Goal: Task Accomplishment & Management: Use online tool/utility

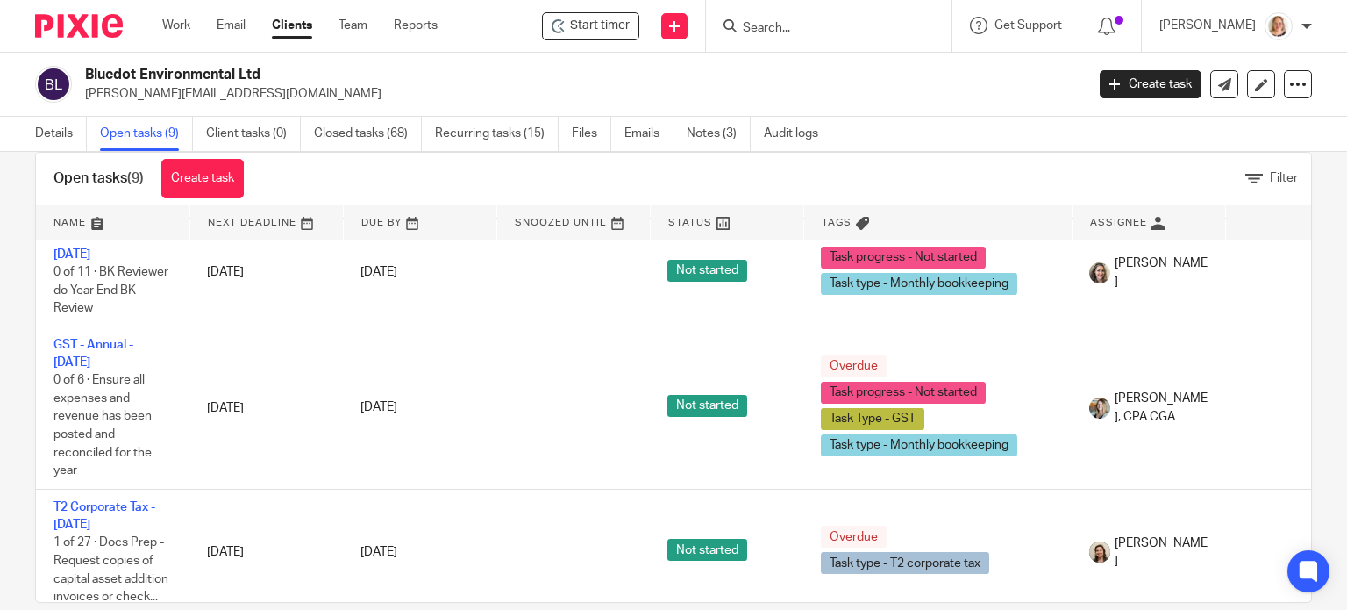
scroll to position [62, 0]
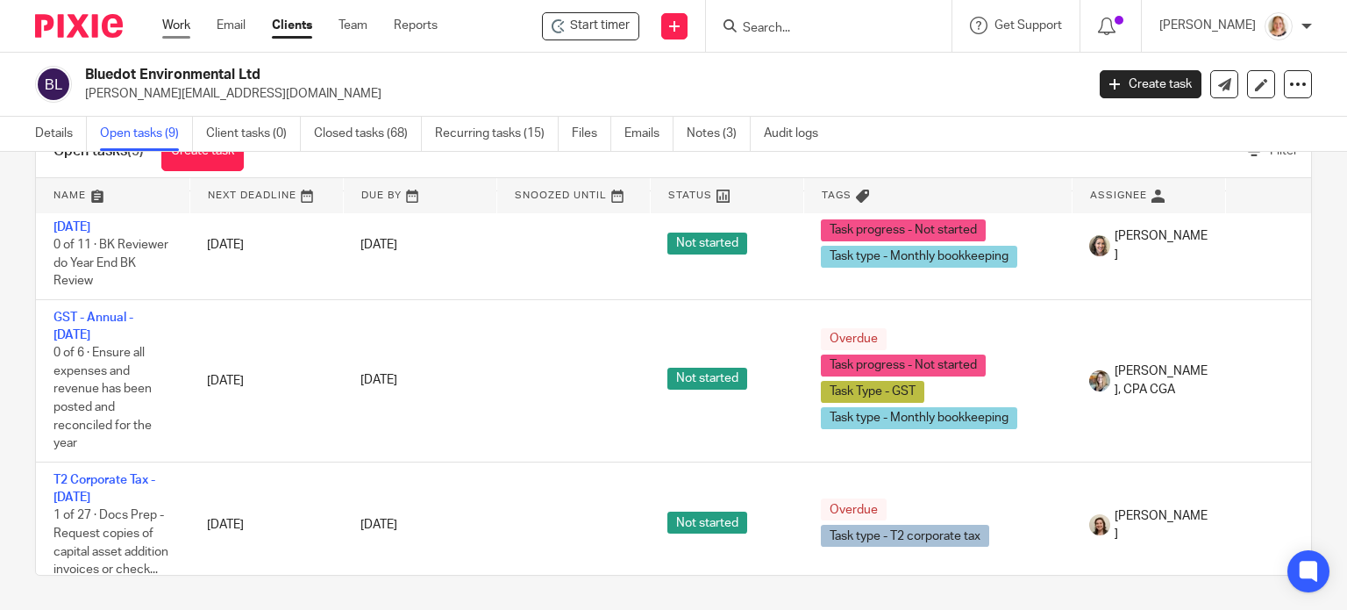
click at [190, 30] on link "Work" at bounding box center [176, 26] width 28 height 18
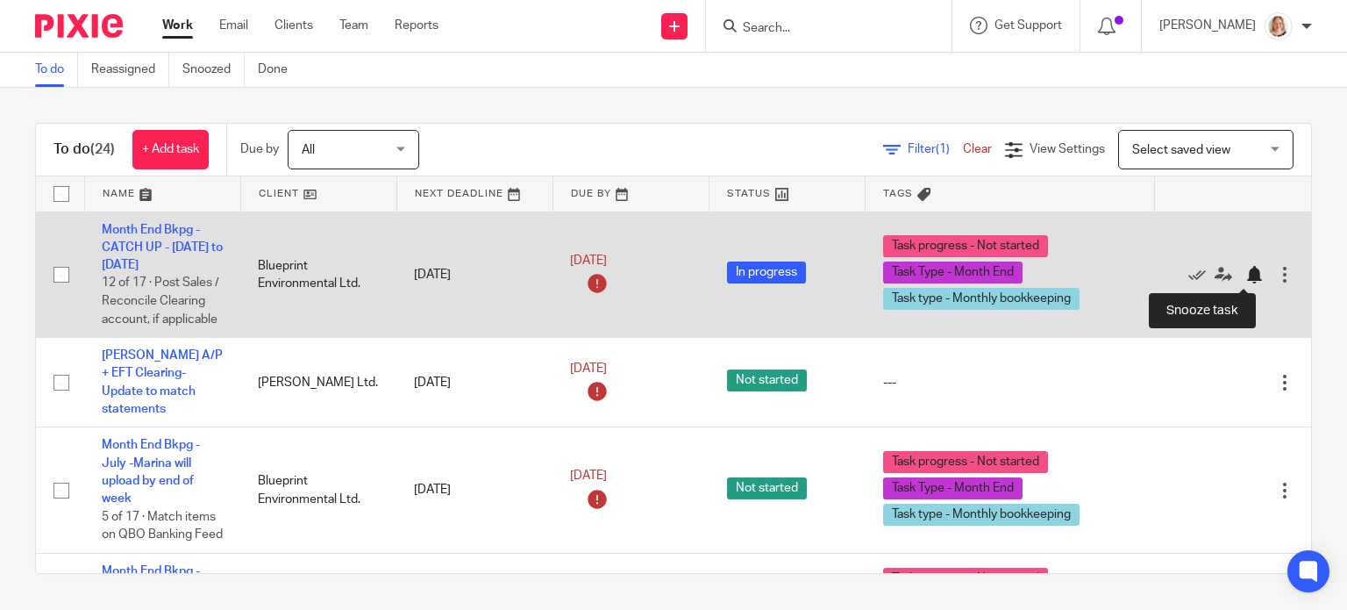
click at [1246, 273] on div at bounding box center [1255, 275] width 18 height 18
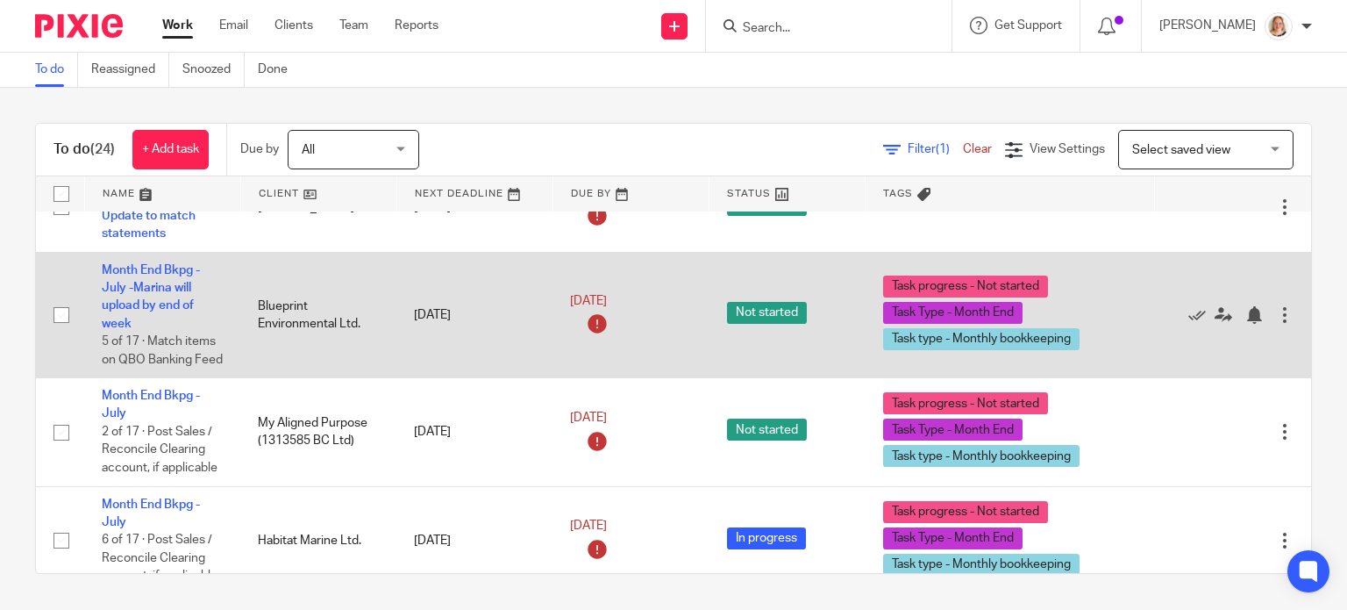
scroll to position [88, 0]
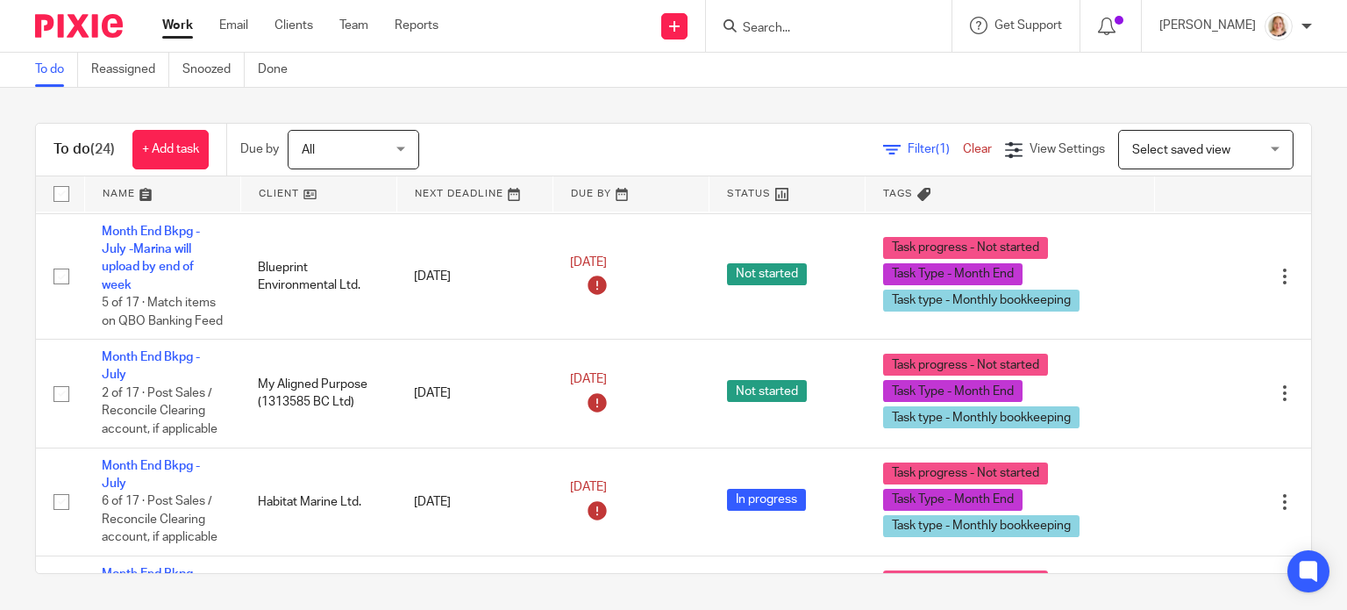
click at [765, 102] on div "To do (24) + Add task Due by All All Today Tomorrow This week Next week This mo…" at bounding box center [673, 348] width 1347 height 521
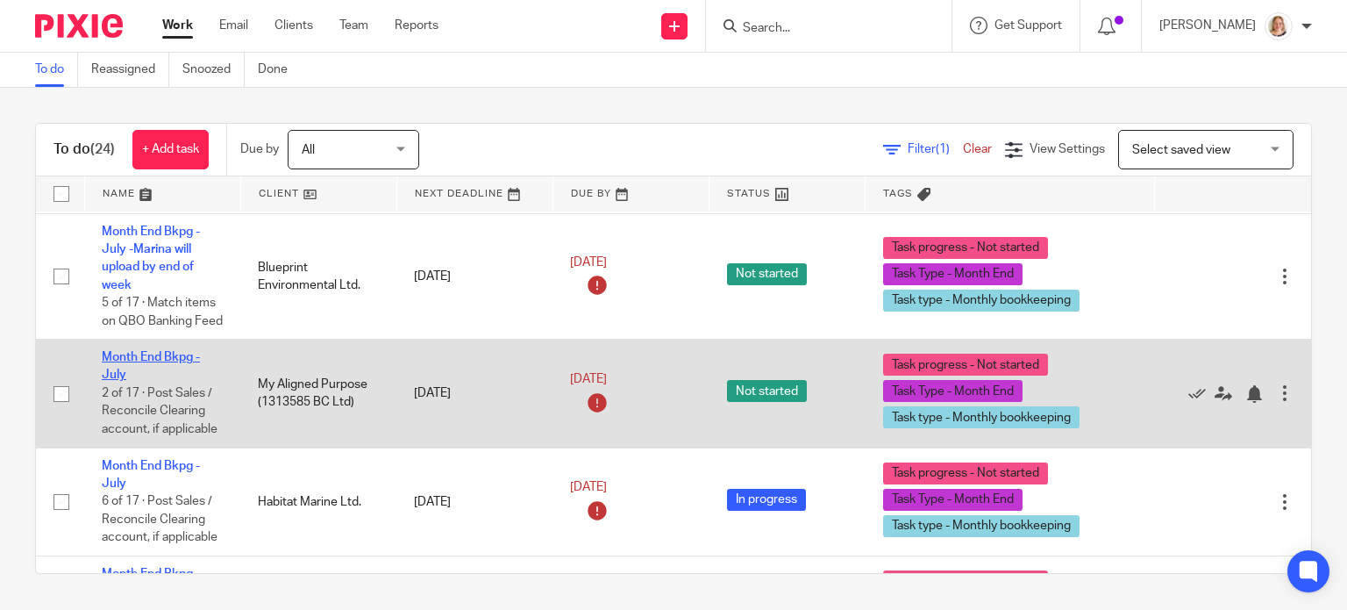
click at [153, 360] on link "Month End Bkpg - July" at bounding box center [151, 366] width 98 height 30
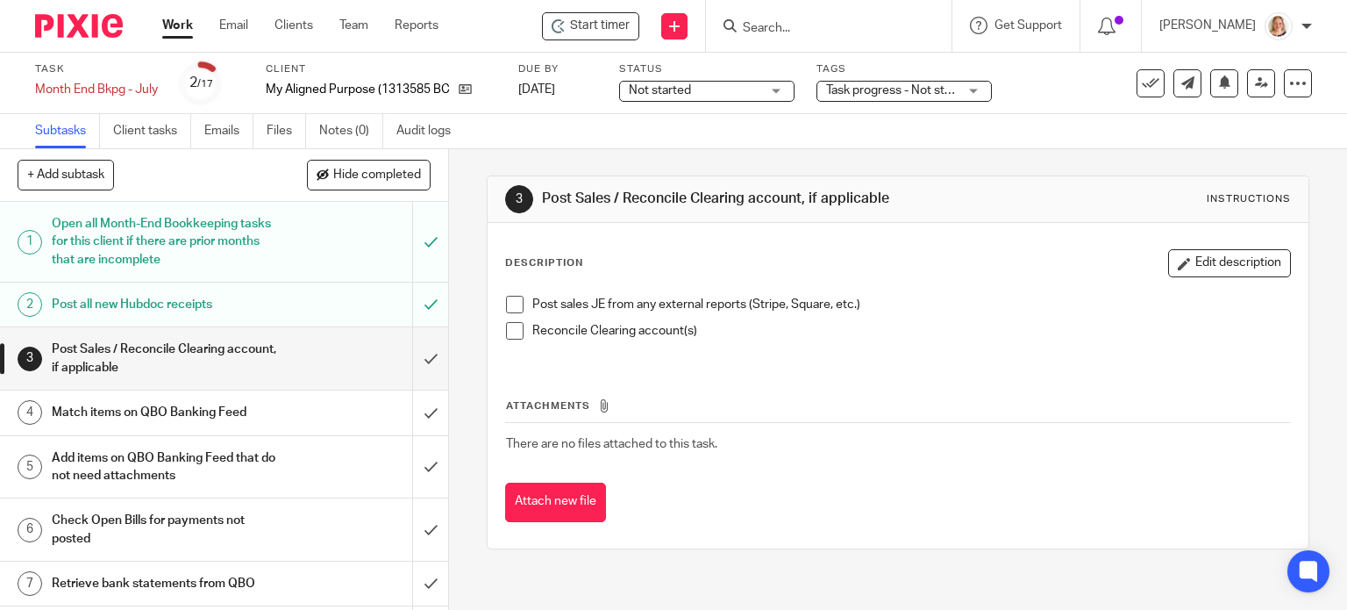
click at [582, 28] on span "Start timer" at bounding box center [600, 26] width 60 height 18
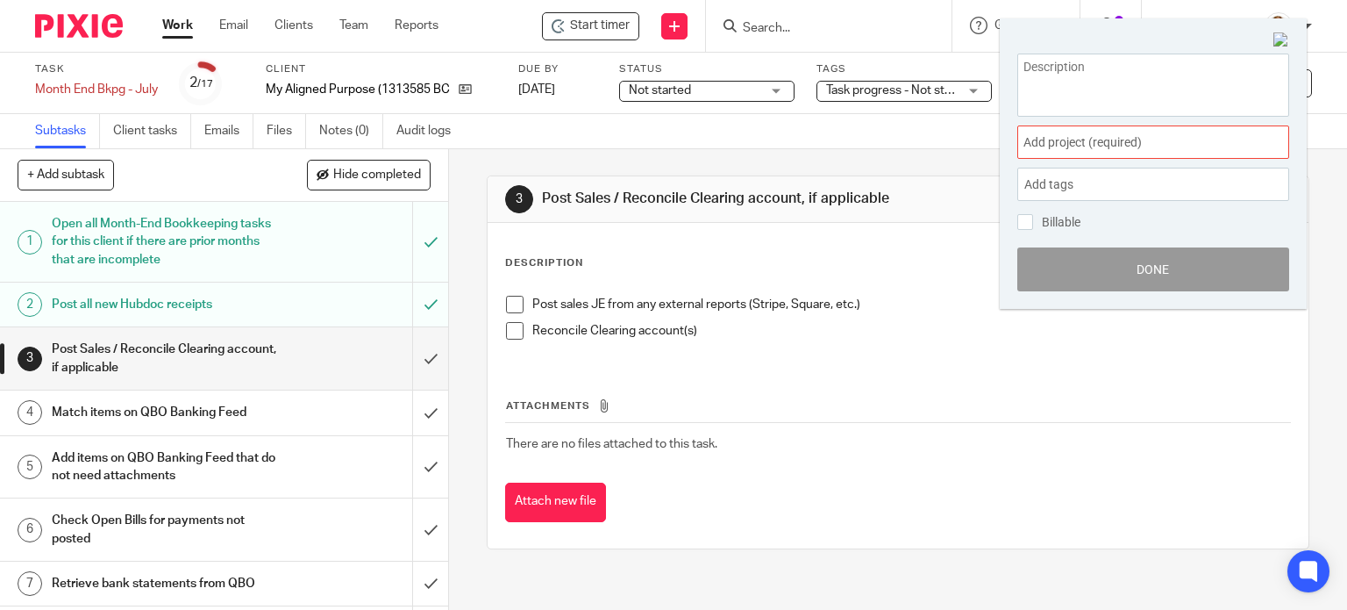
click at [782, 89] on div "Not started Not started" at bounding box center [706, 91] width 175 height 21
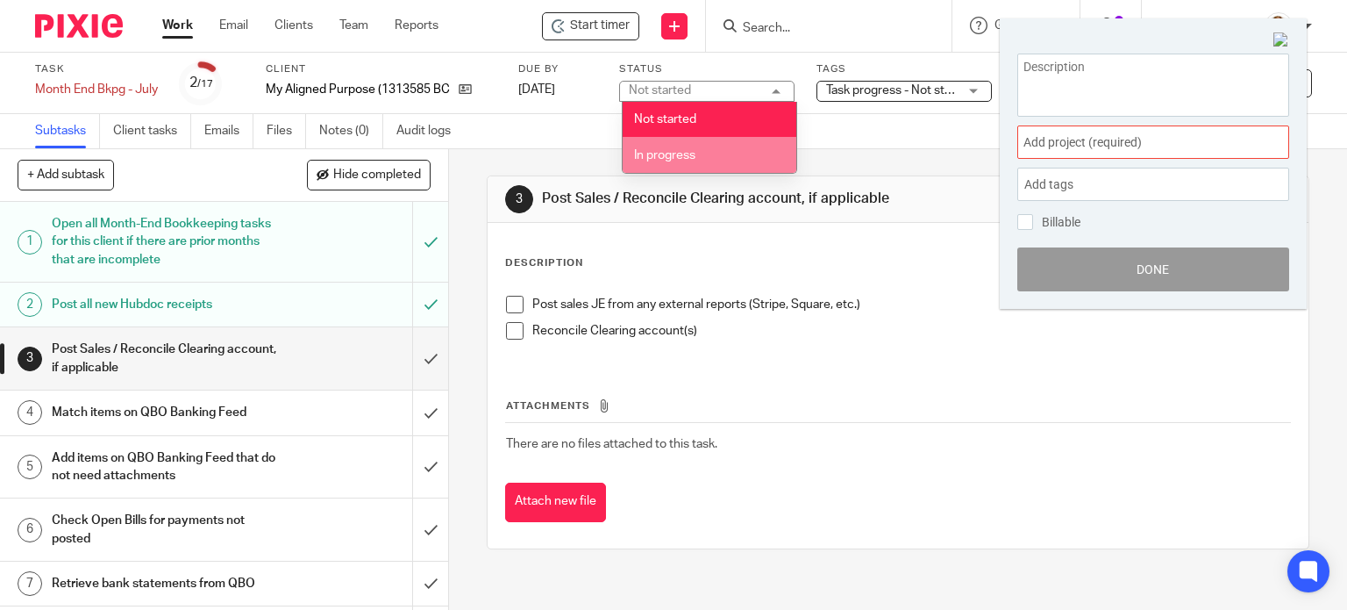
click at [740, 158] on li "In progress" at bounding box center [710, 155] width 174 height 36
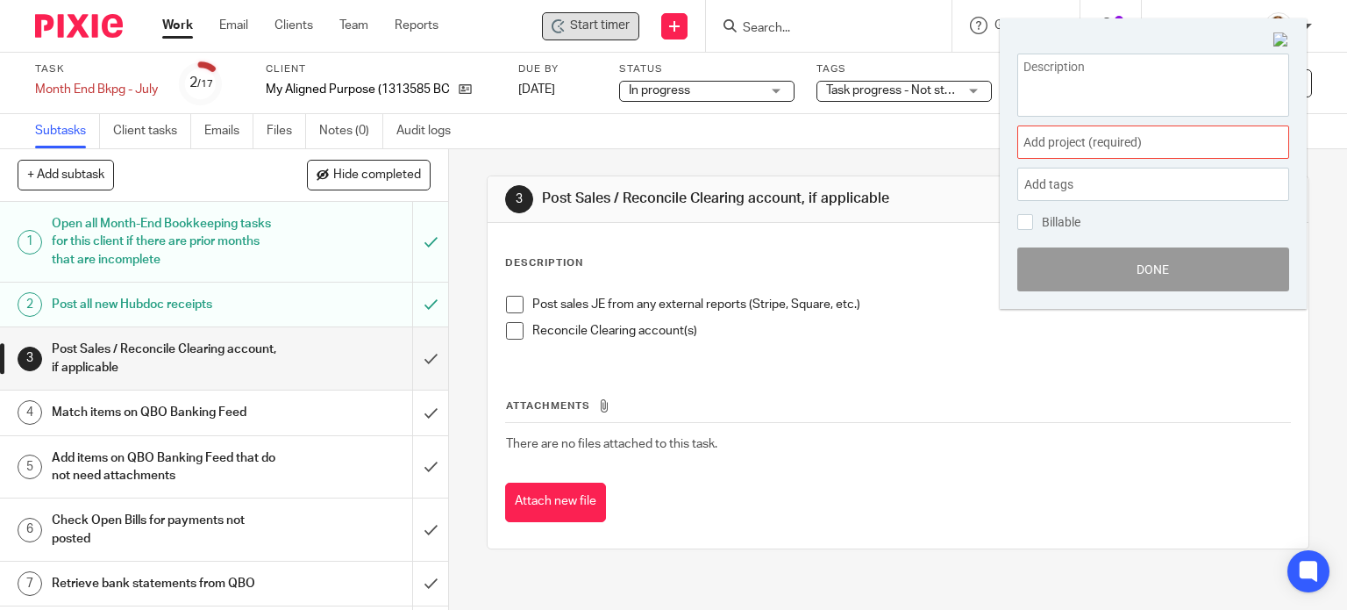
click at [604, 26] on span "Start timer" at bounding box center [600, 26] width 60 height 18
click at [1105, 147] on span "Add project (required) :" at bounding box center [1134, 142] width 221 height 18
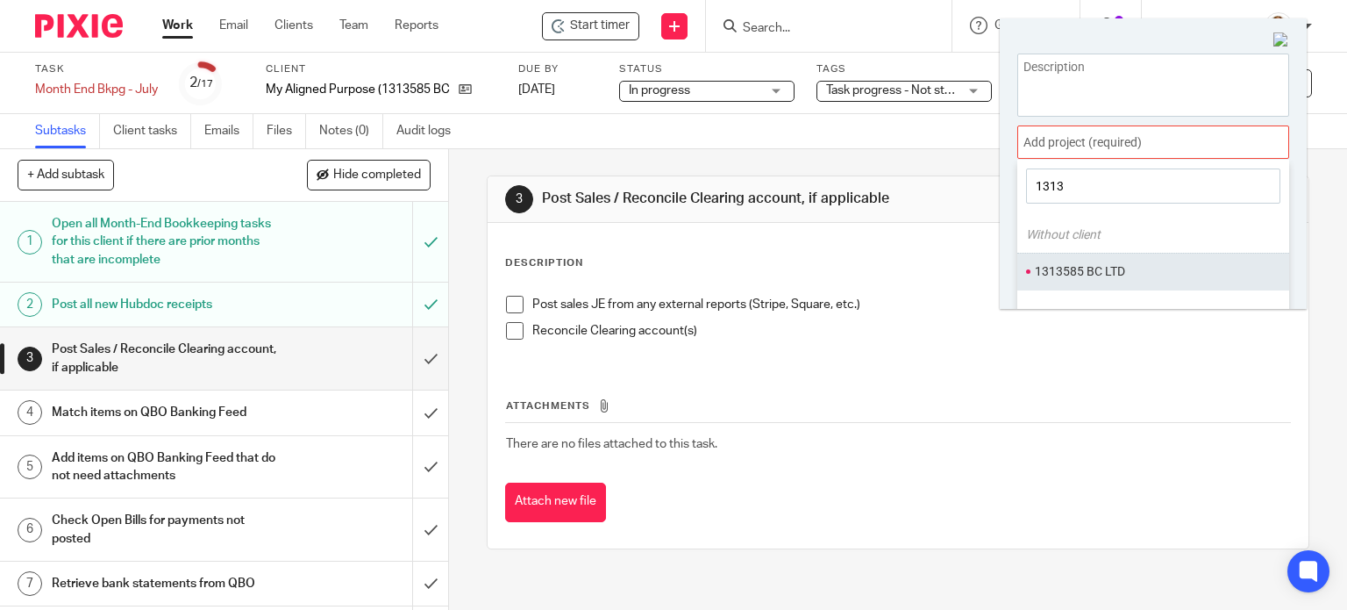
type input "1313"
click at [1070, 274] on li "1313585 BC LTD" at bounding box center [1149, 271] width 229 height 18
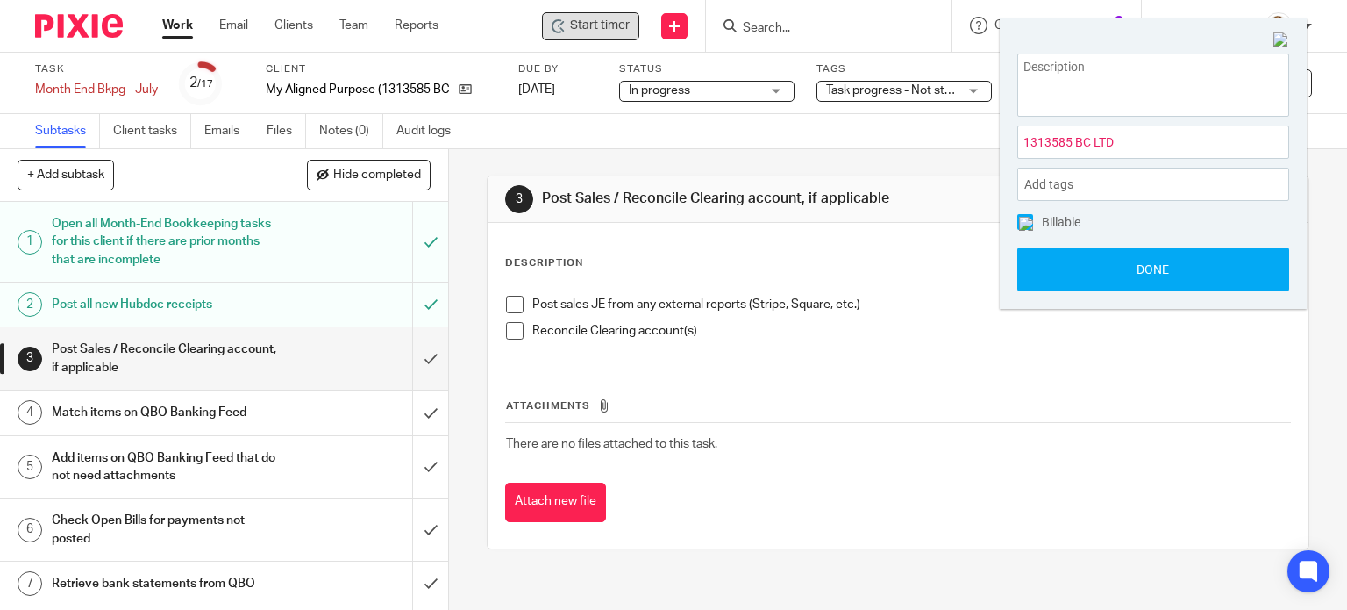
click at [577, 29] on span "Start timer" at bounding box center [600, 26] width 60 height 18
click at [586, 24] on span "Start timer" at bounding box center [600, 26] width 60 height 18
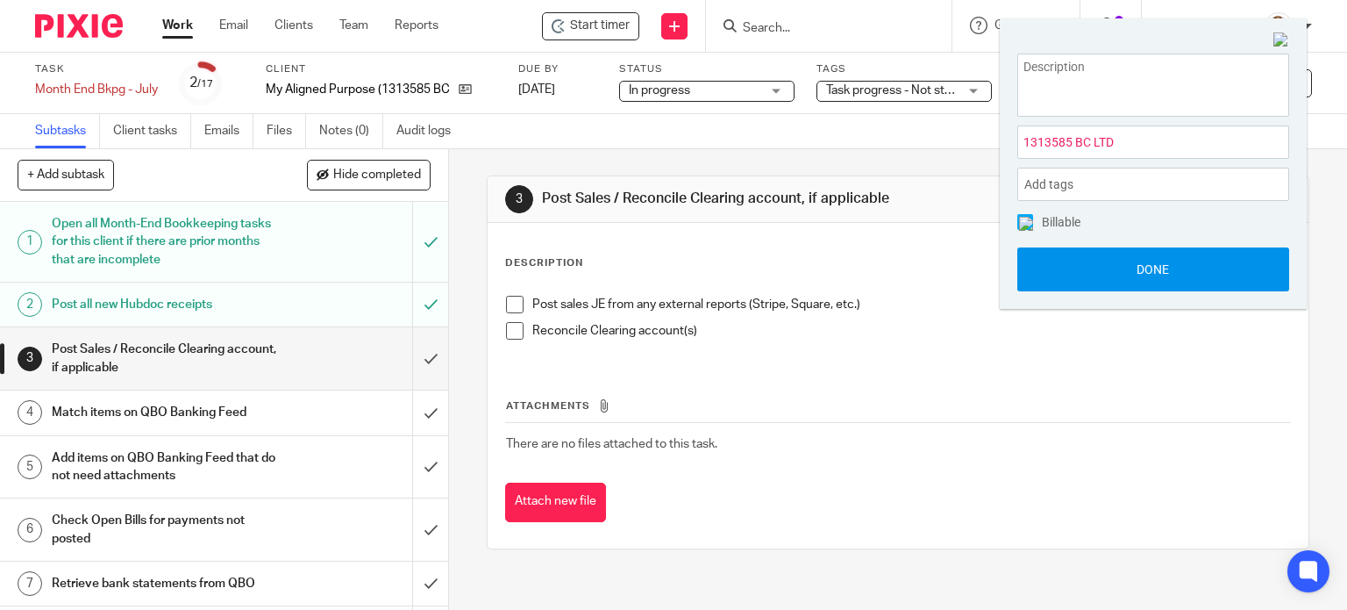
click at [1142, 273] on button "Done" at bounding box center [1154, 269] width 272 height 44
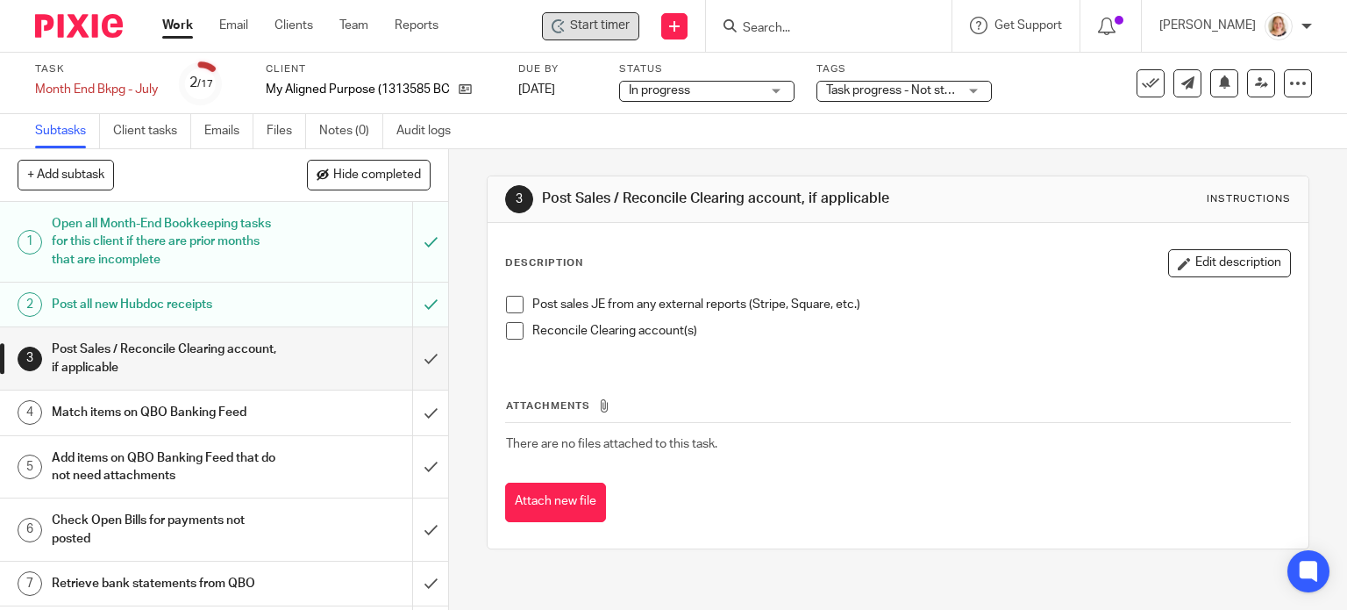
click at [554, 24] on icon at bounding box center [559, 26] width 14 height 14
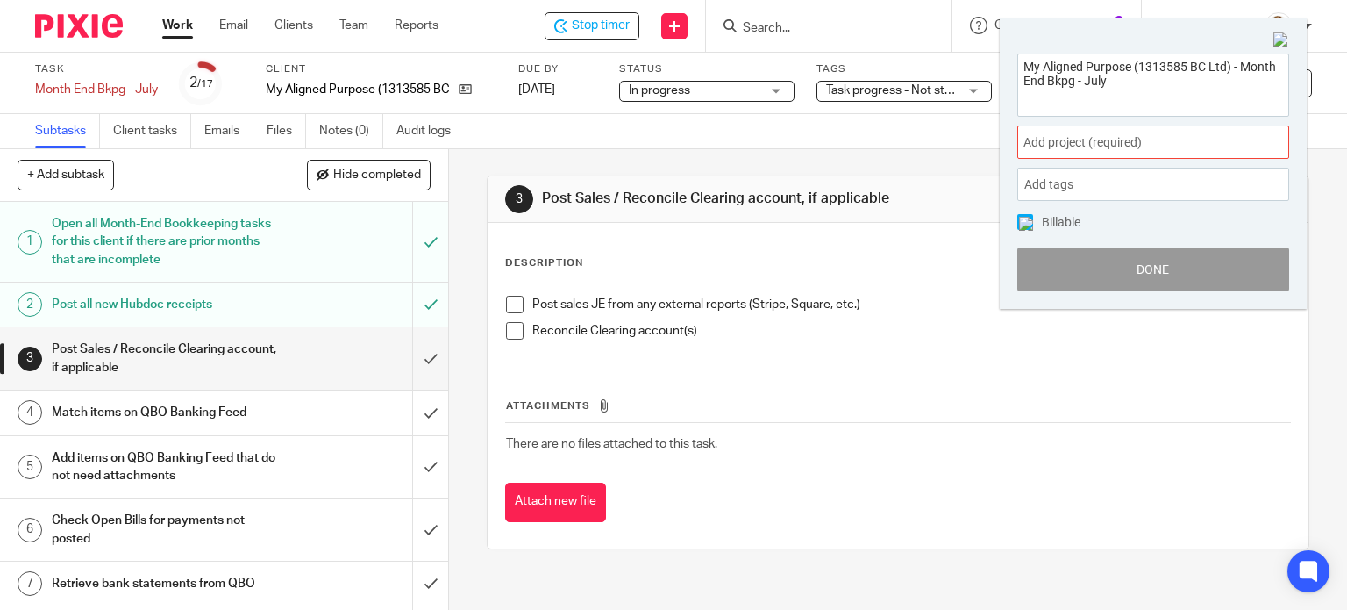
click at [1089, 139] on span "Add project (required) :" at bounding box center [1134, 142] width 221 height 18
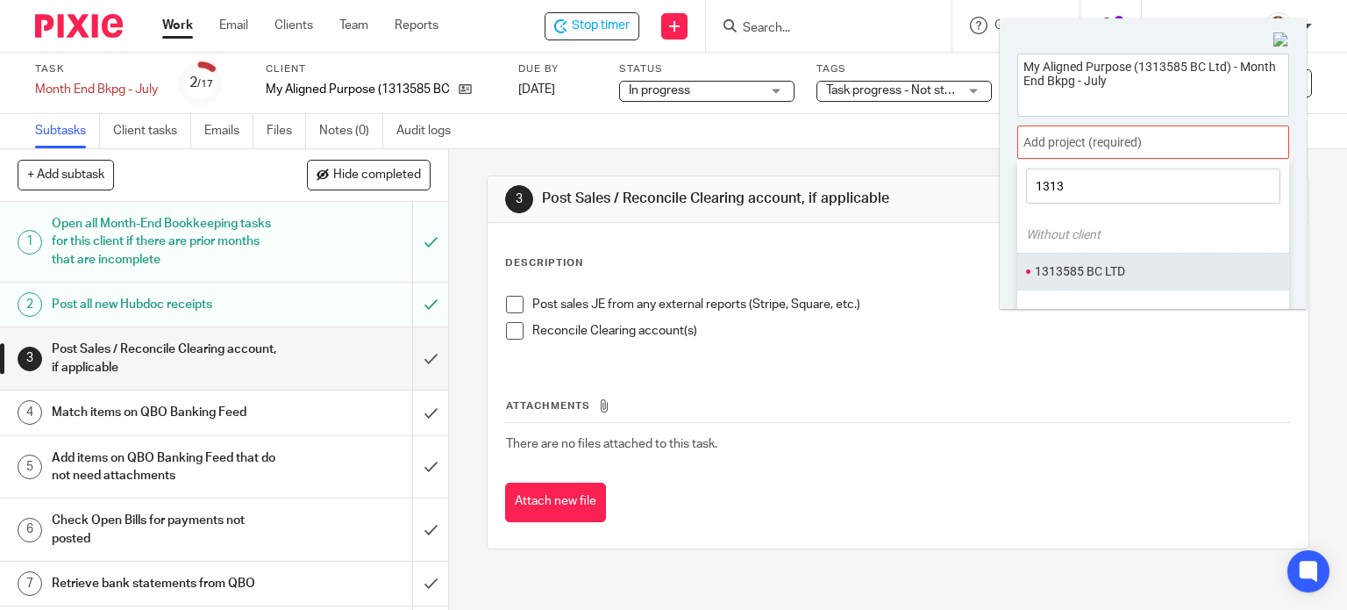
type input "1313"
click at [1123, 268] on li "1313585 BC LTD" at bounding box center [1149, 271] width 229 height 18
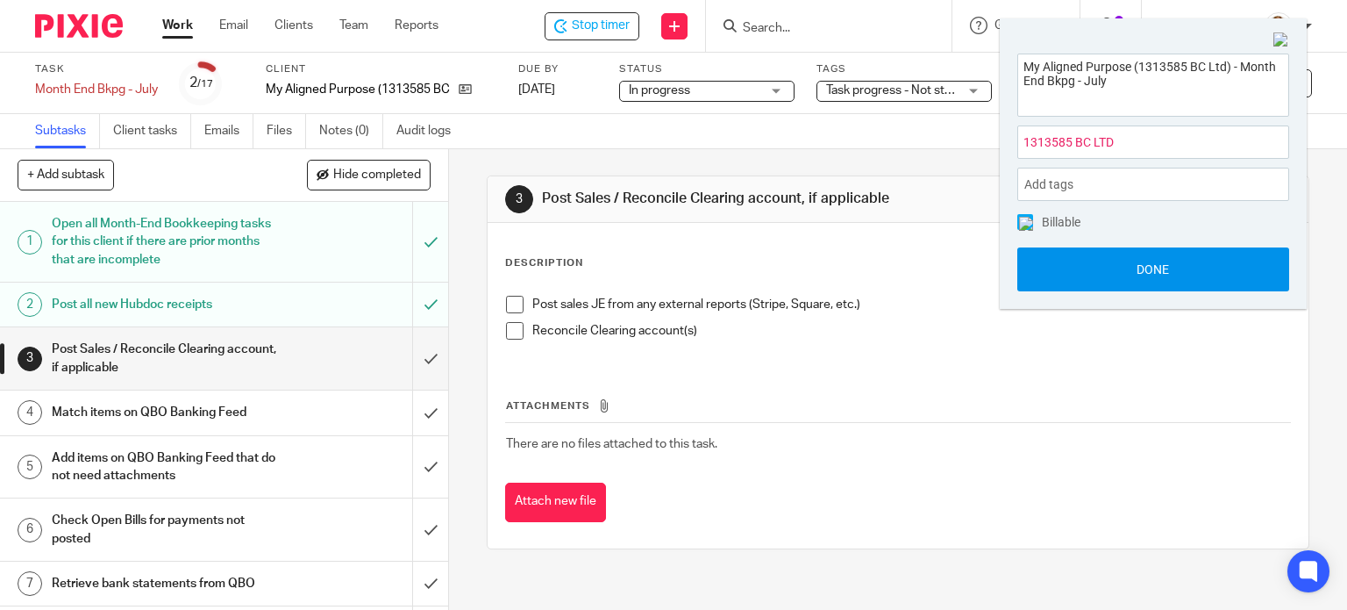
click at [1118, 262] on button "Done" at bounding box center [1154, 269] width 272 height 44
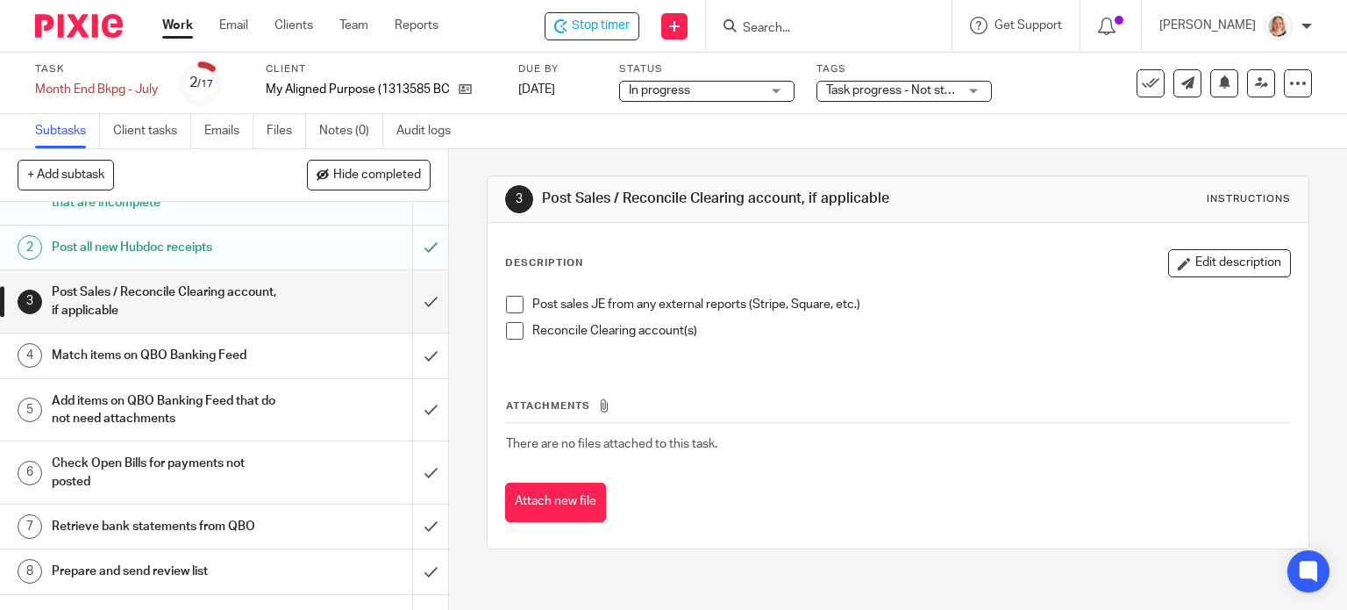
scroll to position [88, 0]
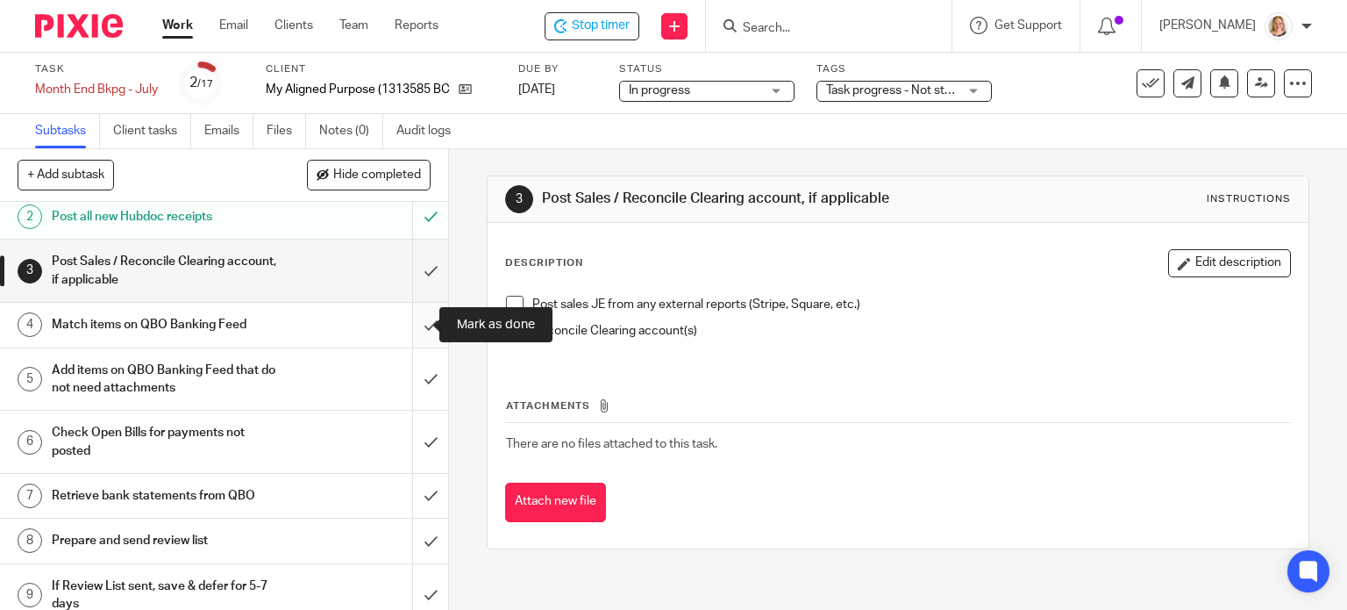
click at [405, 333] on input "submit" at bounding box center [224, 325] width 448 height 44
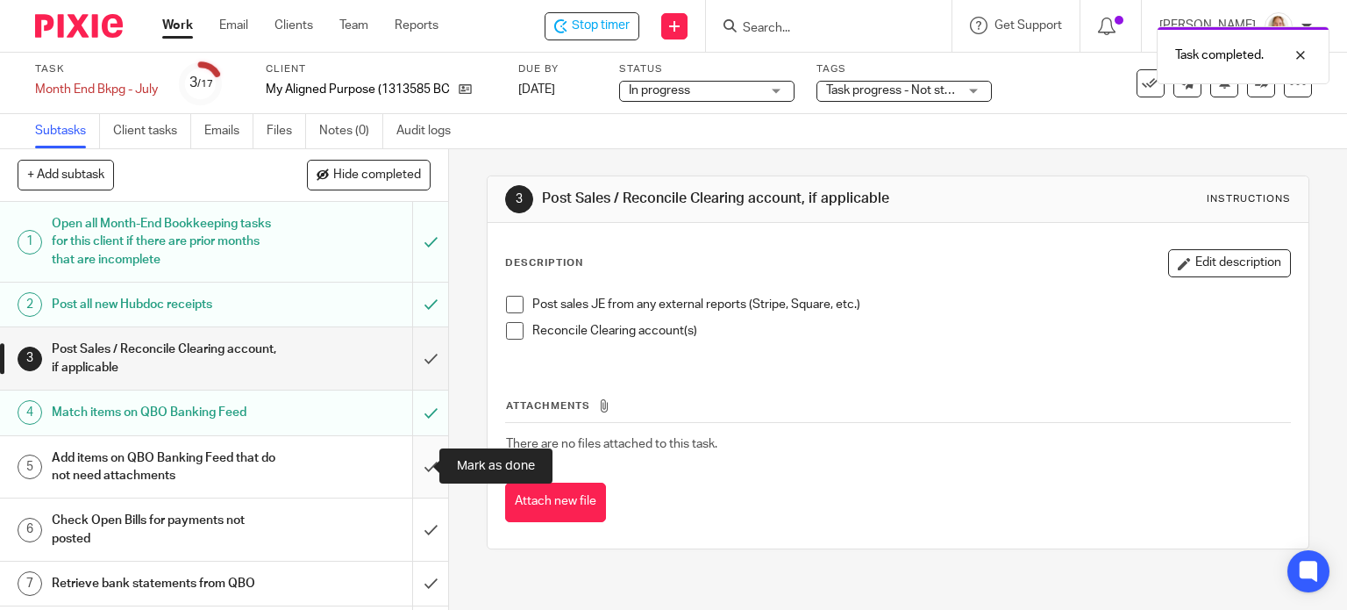
click at [415, 465] on input "submit" at bounding box center [224, 467] width 448 height 62
